Goal: Obtain resource: Download file/media

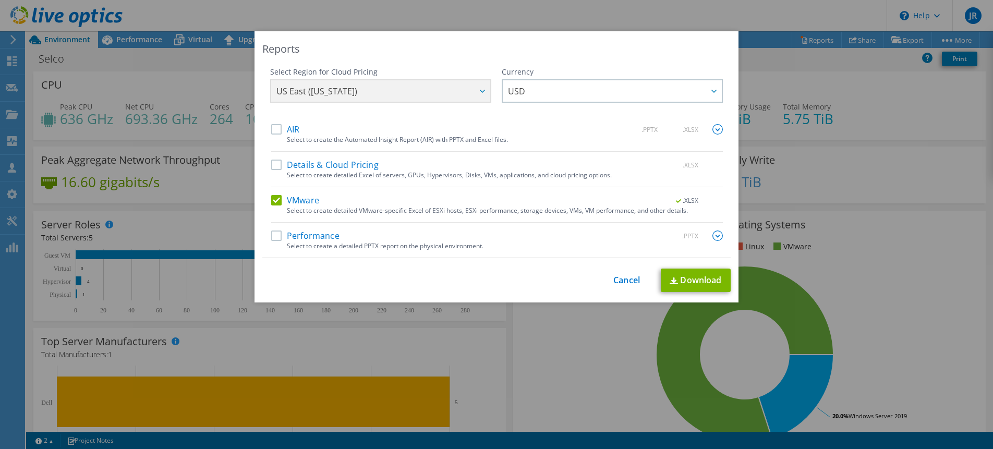
select select "USD"
click at [625, 276] on link "Cancel" at bounding box center [626, 280] width 27 height 10
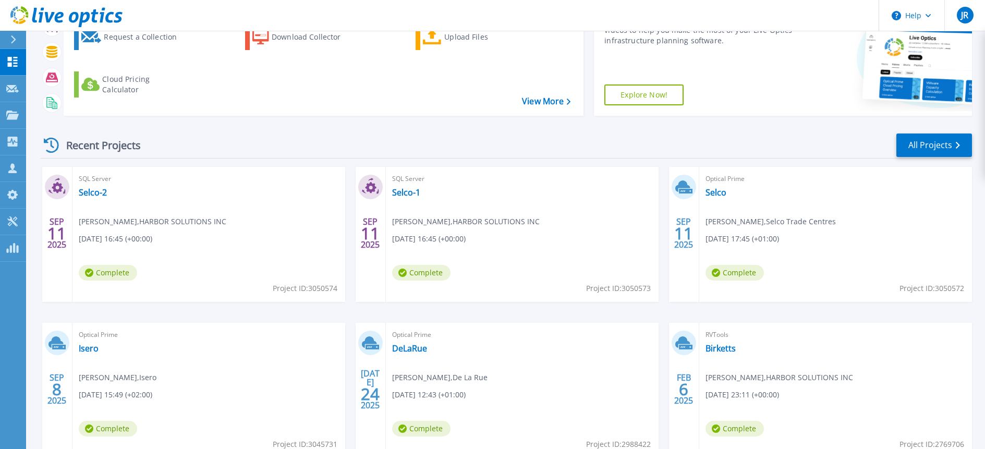
scroll to position [104, 0]
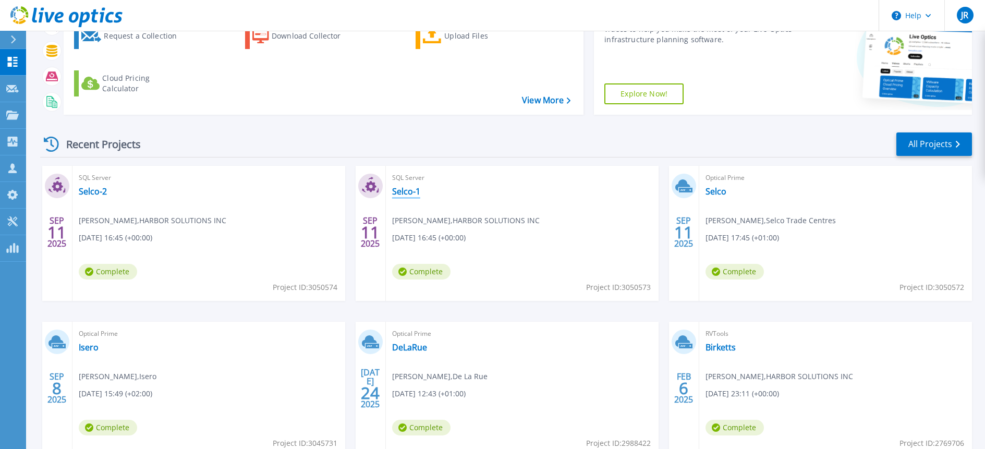
click at [410, 193] on link "Selco-1" at bounding box center [406, 191] width 28 height 10
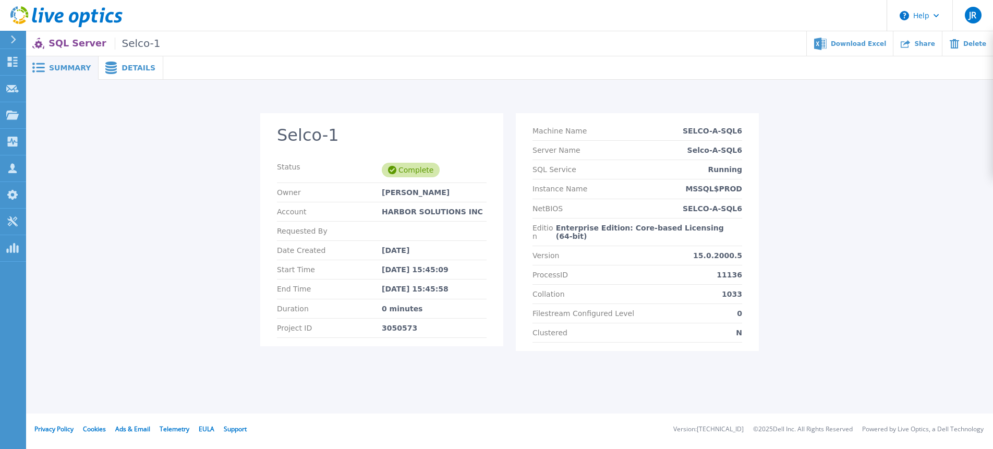
click at [130, 64] on span "Details" at bounding box center [139, 67] width 34 height 7
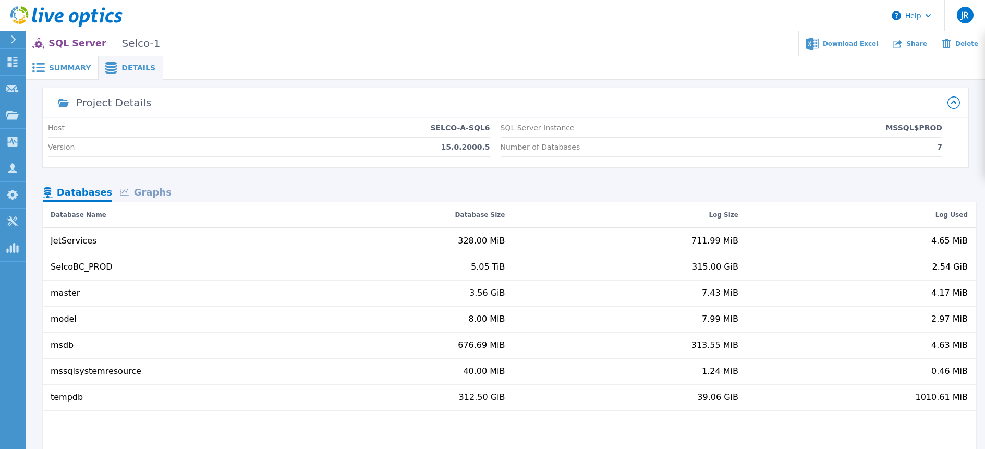
click at [160, 194] on div "Graphs" at bounding box center [145, 193] width 67 height 18
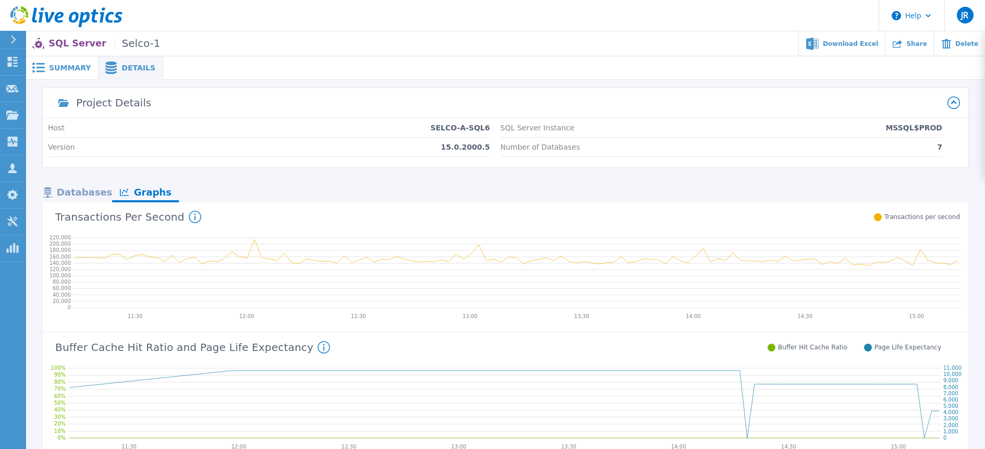
click at [78, 192] on div "Databases" at bounding box center [77, 193] width 69 height 18
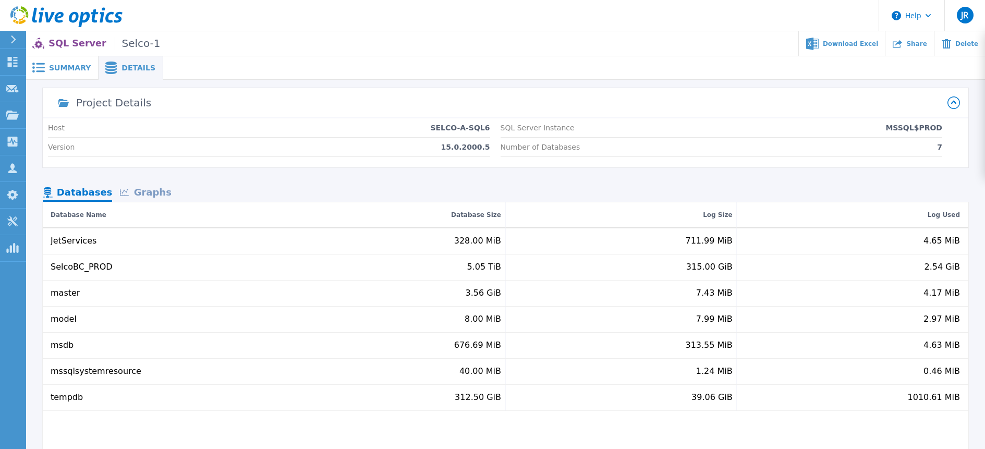
click at [63, 67] on span "Summary" at bounding box center [70, 67] width 42 height 7
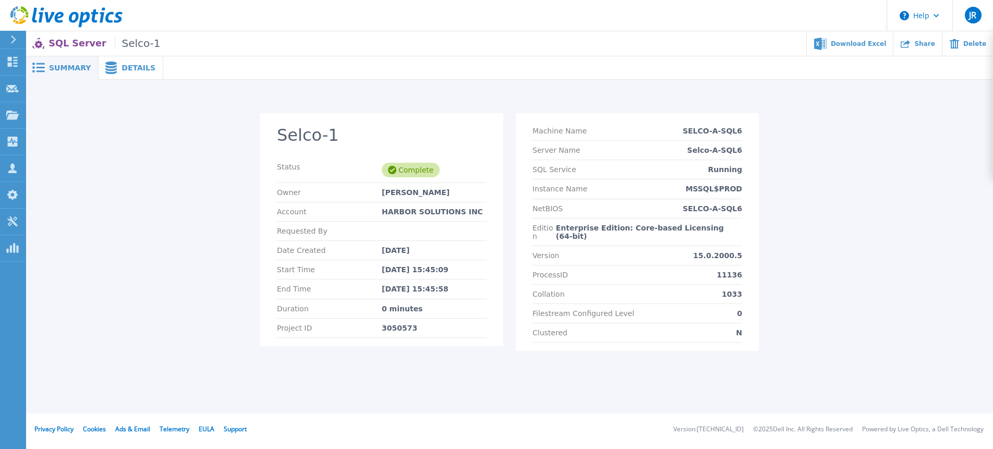
click at [113, 69] on span at bounding box center [110, 68] width 23 height 13
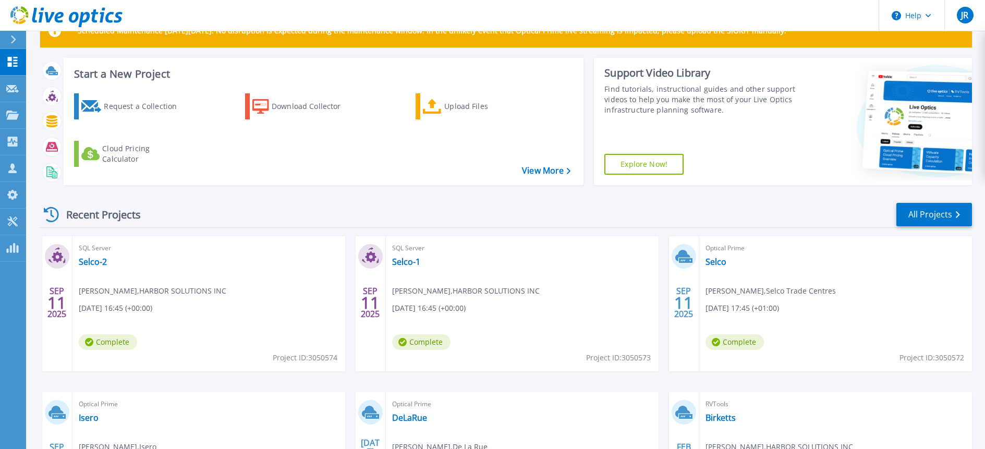
scroll to position [52, 0]
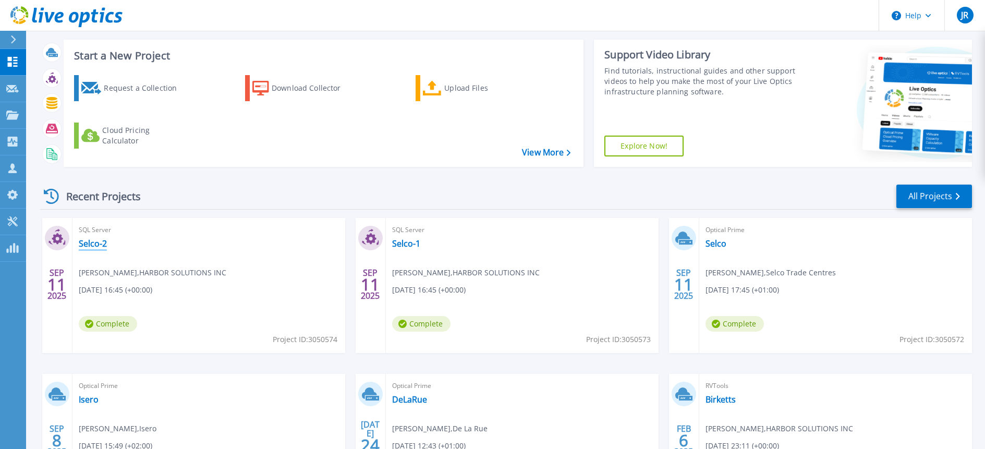
click at [98, 247] on link "Selco-2" at bounding box center [93, 243] width 28 height 10
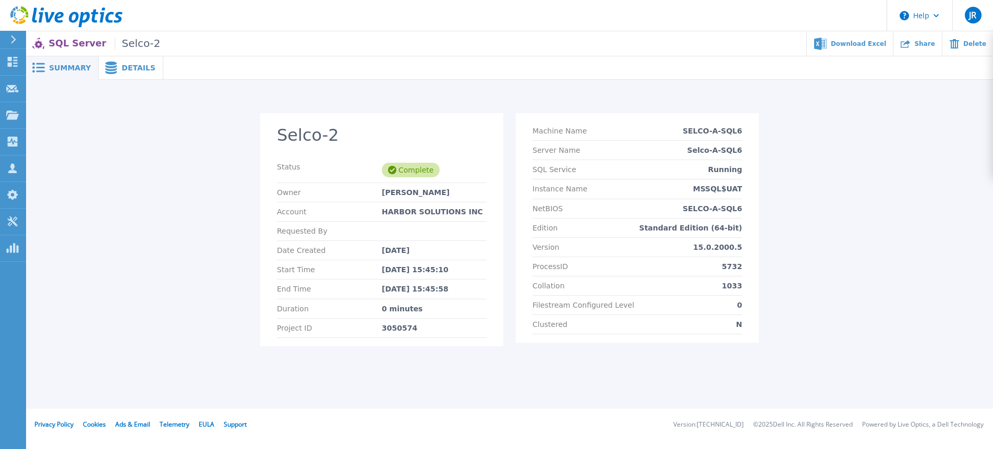
click at [129, 69] on span "Details" at bounding box center [139, 67] width 34 height 7
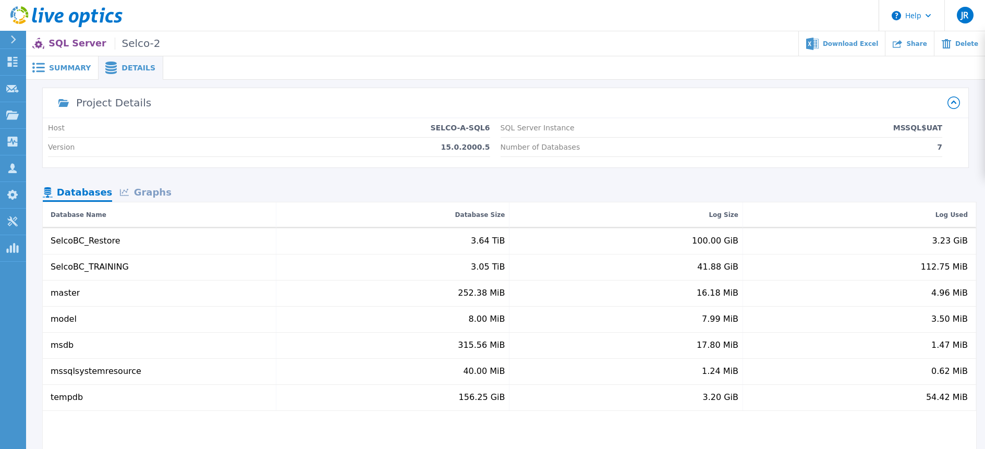
click at [444, 128] on p "SELCO-A-SQL6" at bounding box center [459, 128] width 59 height 8
drag, startPoint x: 440, startPoint y: 127, endPoint x: 492, endPoint y: 129, distance: 51.7
click at [492, 129] on div "Host SELCO-A-SQL6 Version 15.0.2000.5 SQL Server Instance MSSQL$UAT Number of D…" at bounding box center [506, 142] width 926 height 49
copy p "SELCO-A-SQL6"
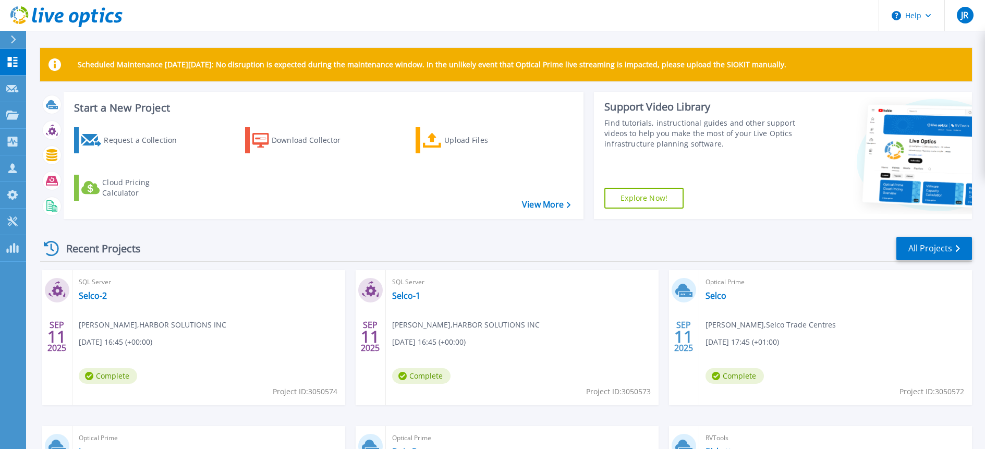
click at [719, 302] on div "Optical Prime Selco Lee Kilcullen , Selco Trade Centres 09/11/2025, 17:45 (+01:…" at bounding box center [835, 337] width 273 height 135
click at [720, 296] on link "Selco" at bounding box center [716, 295] width 21 height 10
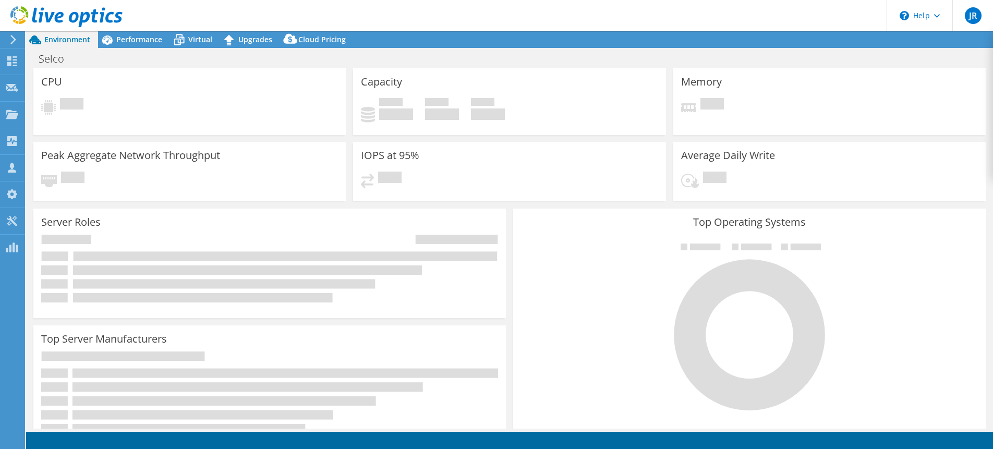
select select "USD"
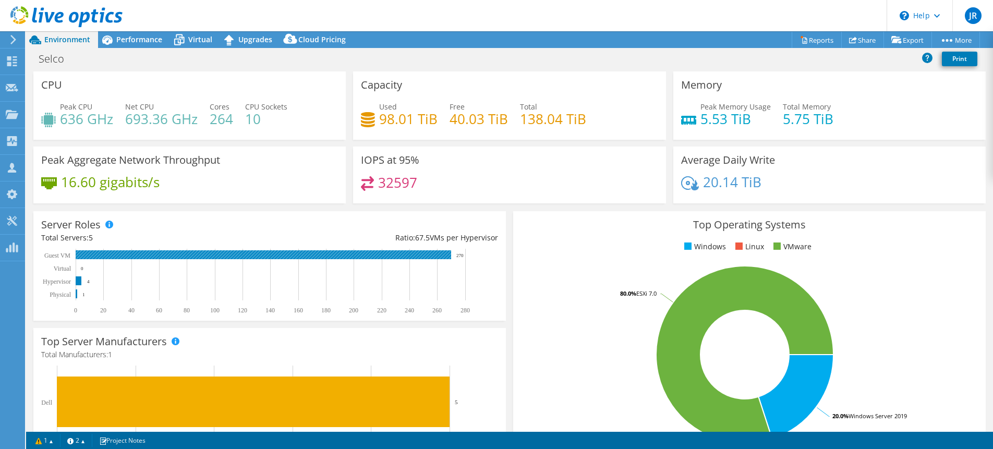
click at [406, 254] on rect at bounding box center [263, 254] width 375 height 9
click at [419, 257] on rect at bounding box center [263, 254] width 375 height 9
click at [810, 43] on link "Reports" at bounding box center [817, 40] width 50 height 16
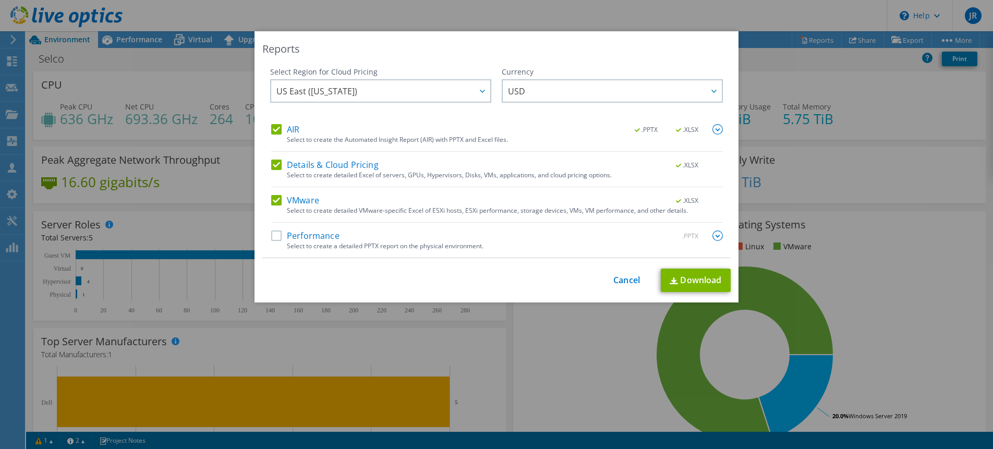
click at [347, 163] on label "Details & Cloud Pricing" at bounding box center [324, 165] width 107 height 10
click at [0, 0] on input "Details & Cloud Pricing" at bounding box center [0, 0] width 0 height 0
click at [684, 281] on link "Download" at bounding box center [696, 280] width 70 height 23
click at [624, 281] on link "Cancel" at bounding box center [626, 280] width 27 height 10
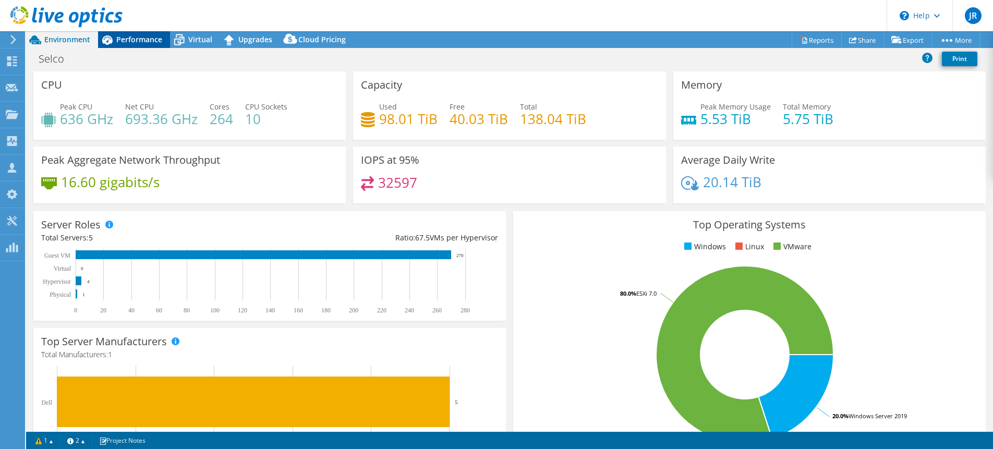
click at [144, 40] on span "Performance" at bounding box center [139, 39] width 46 height 10
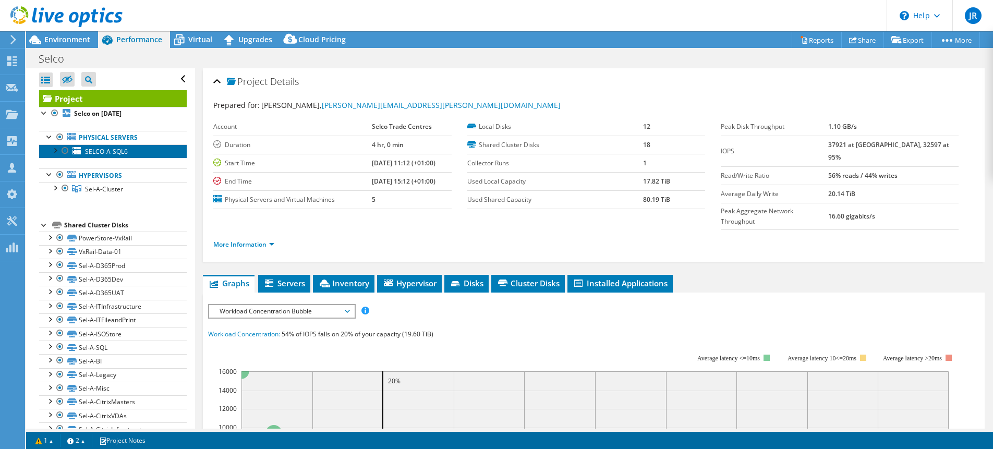
click at [110, 148] on span "SELCO-A-SQL6" at bounding box center [106, 151] width 43 height 9
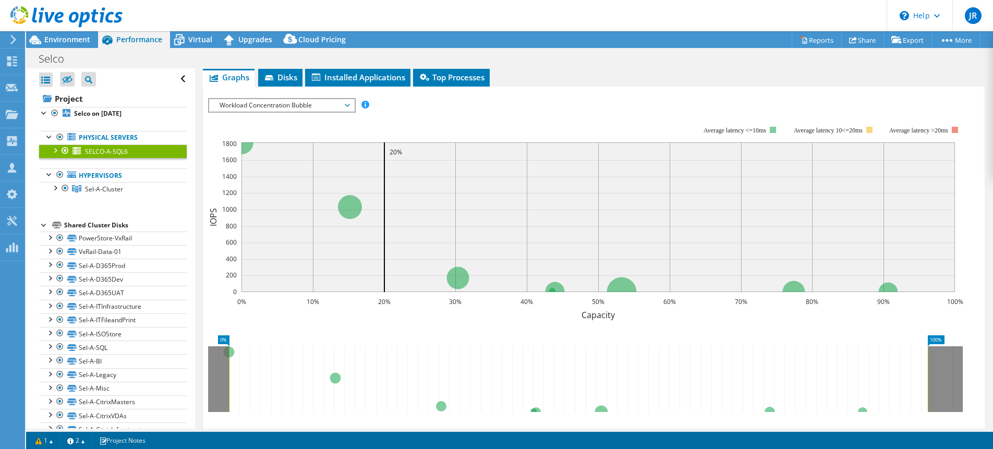
scroll to position [156, 0]
click at [289, 81] on span "Disks" at bounding box center [280, 76] width 34 height 10
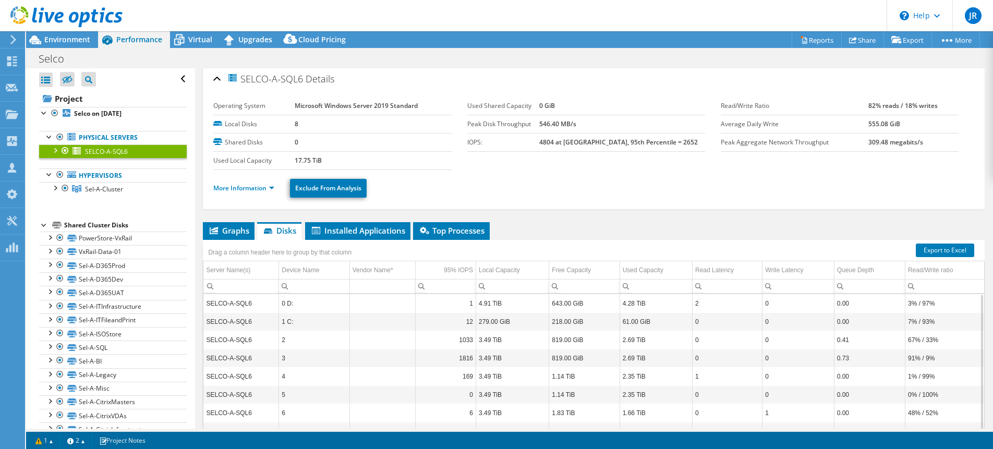
scroll to position [0, 0]
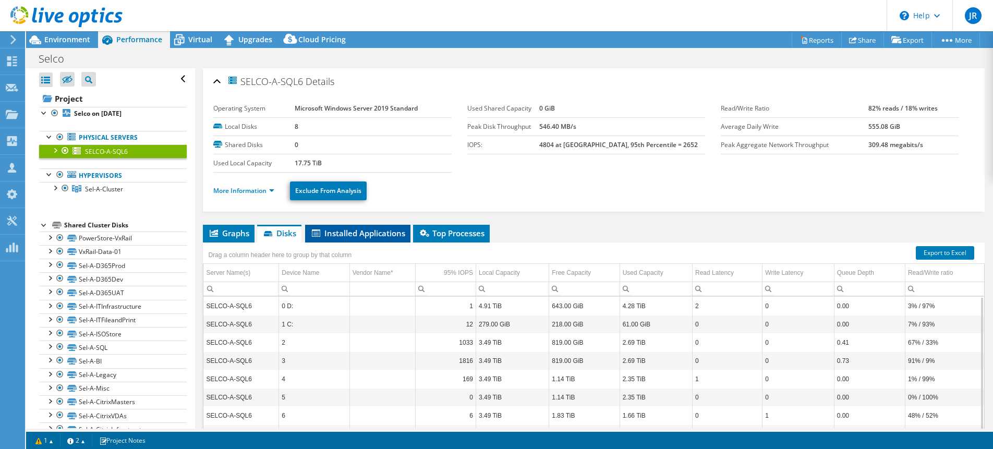
click at [377, 229] on span "Installed Applications" at bounding box center [357, 233] width 95 height 10
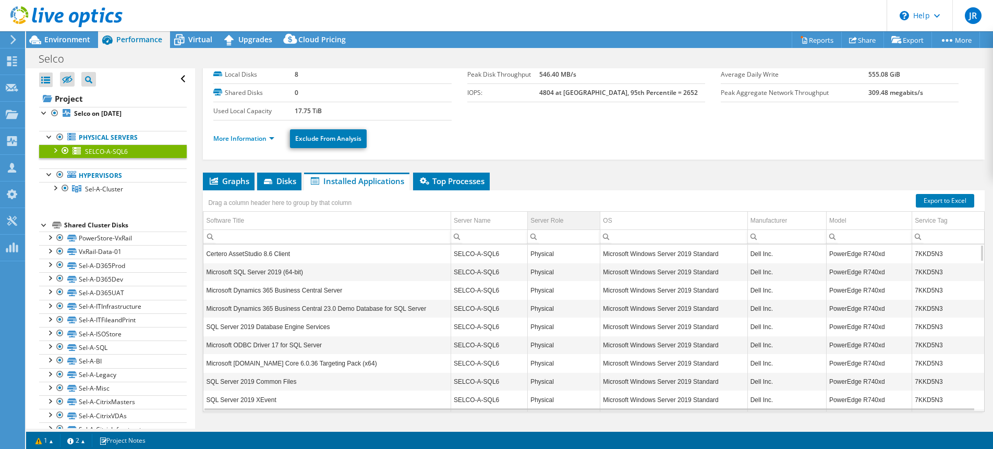
scroll to position [75, 0]
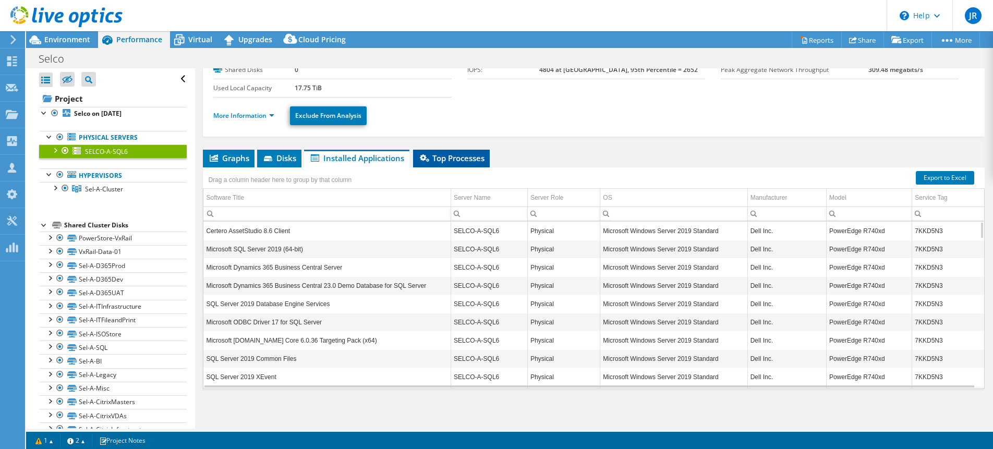
click at [470, 154] on span "Top Processes" at bounding box center [451, 158] width 66 height 10
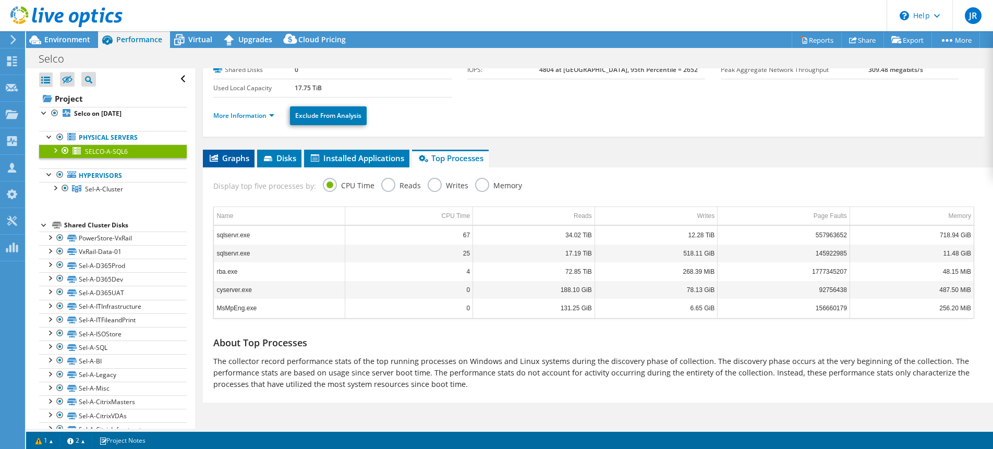
click at [241, 156] on span "Graphs" at bounding box center [228, 158] width 41 height 10
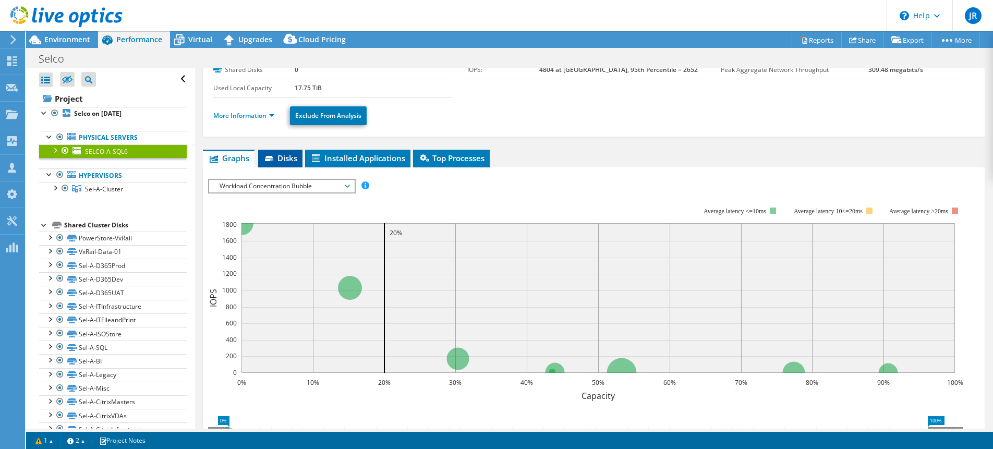
click at [281, 159] on span "Disks" at bounding box center [280, 158] width 34 height 10
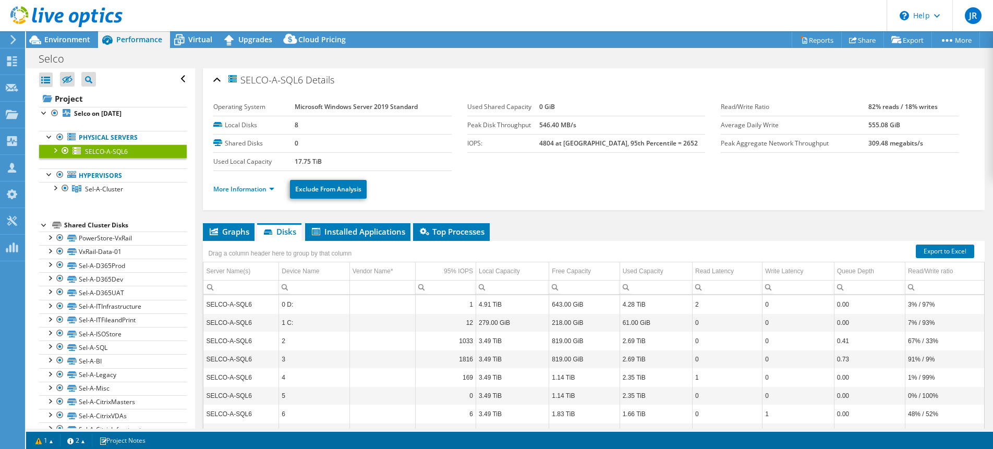
scroll to position [0, 0]
